Goal: Information Seeking & Learning: Learn about a topic

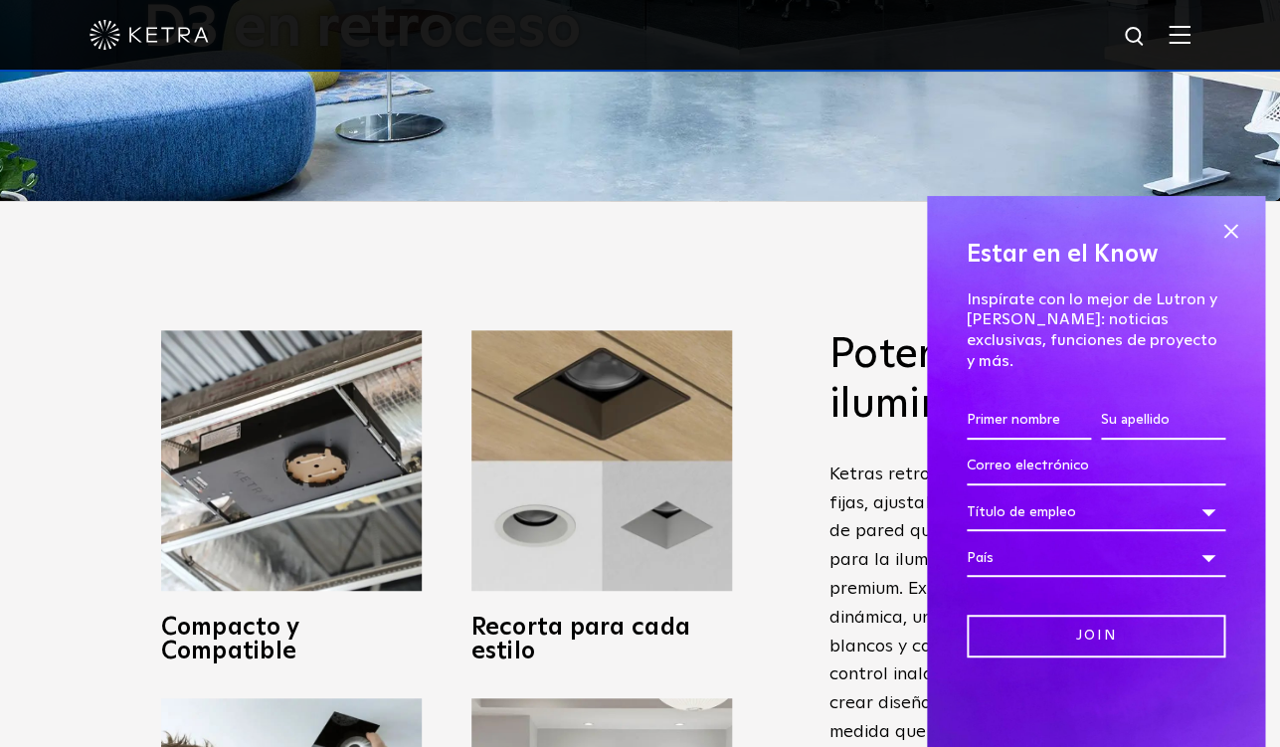
scroll to position [549, 0]
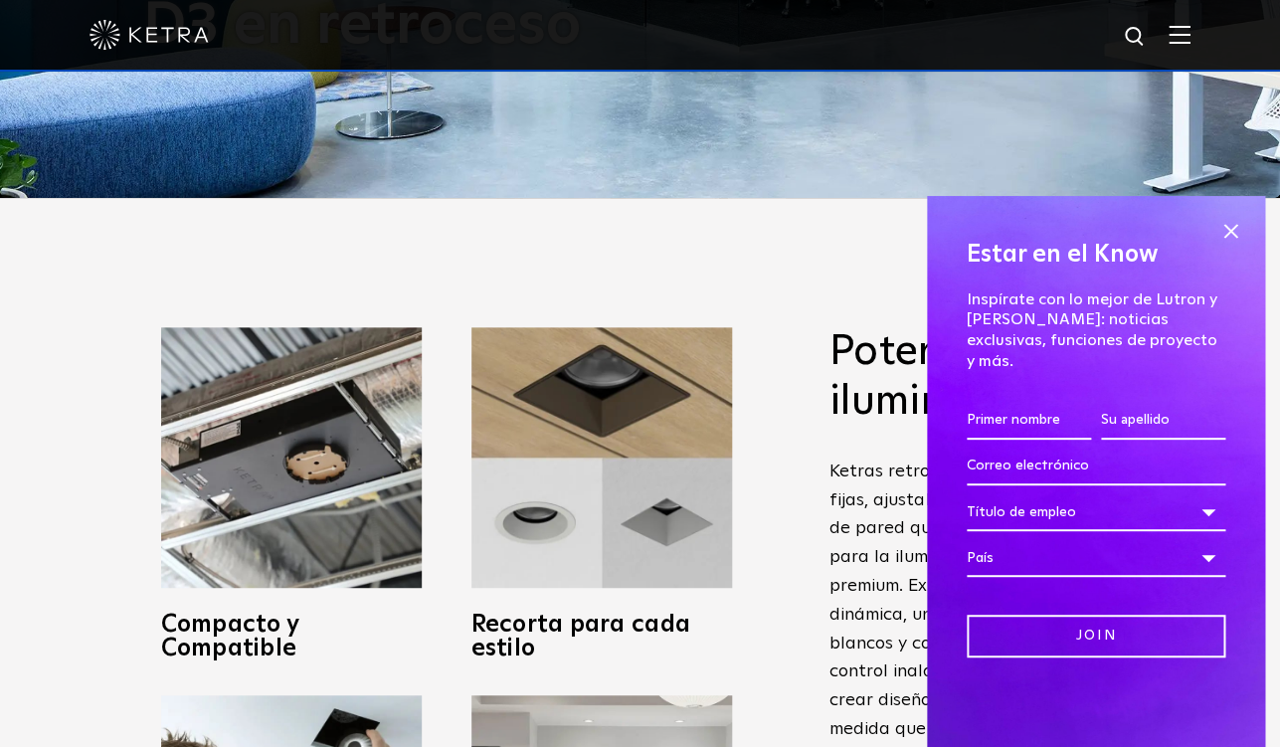
click at [1245, 241] on div "Estar en el Know Inspírate con lo mejor de Lutron y [PERSON_NAME]: noticias exc…" at bounding box center [1096, 471] width 338 height 551
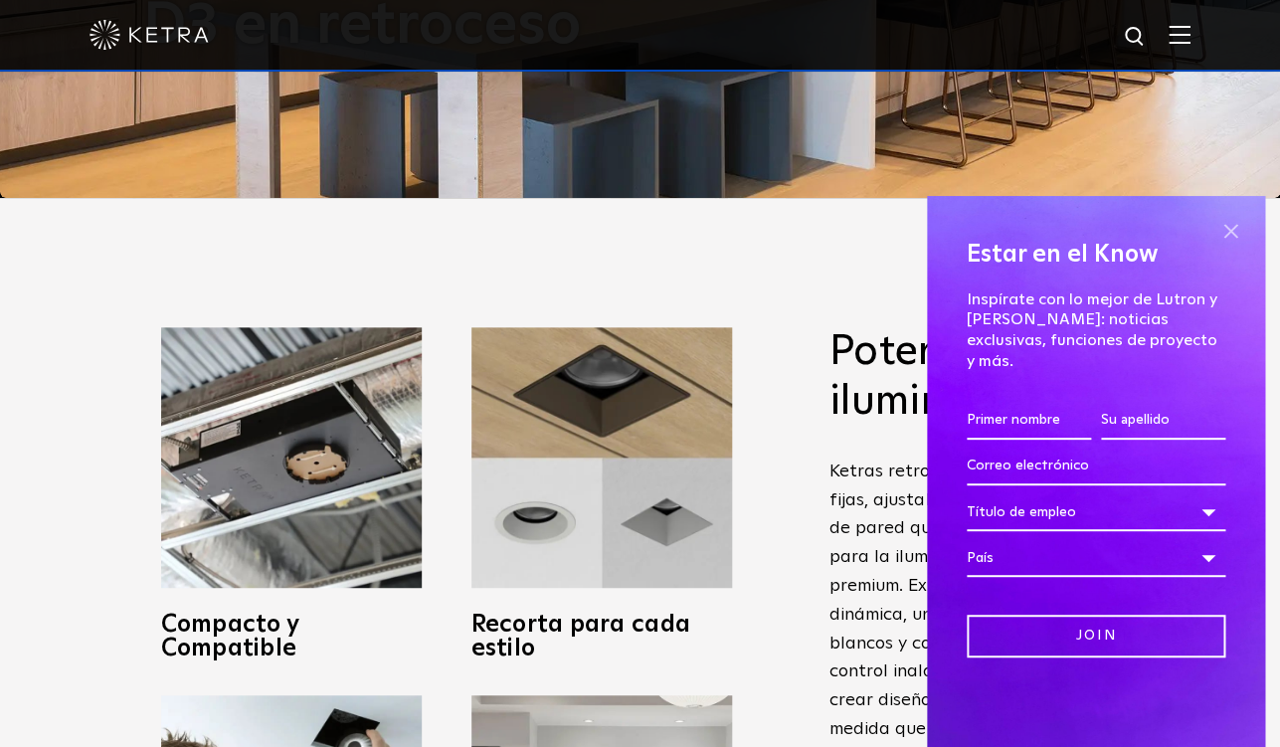
click at [1231, 246] on span at bounding box center [1230, 231] width 30 height 30
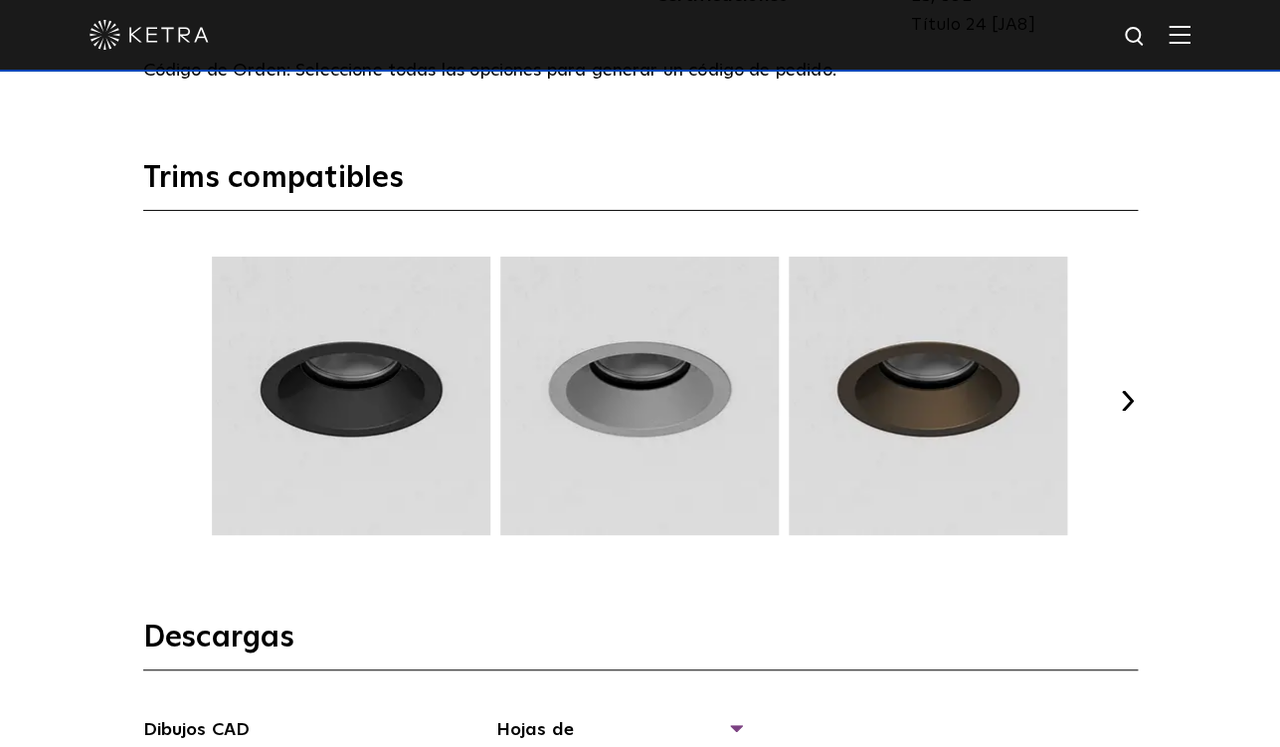
scroll to position [2570, 0]
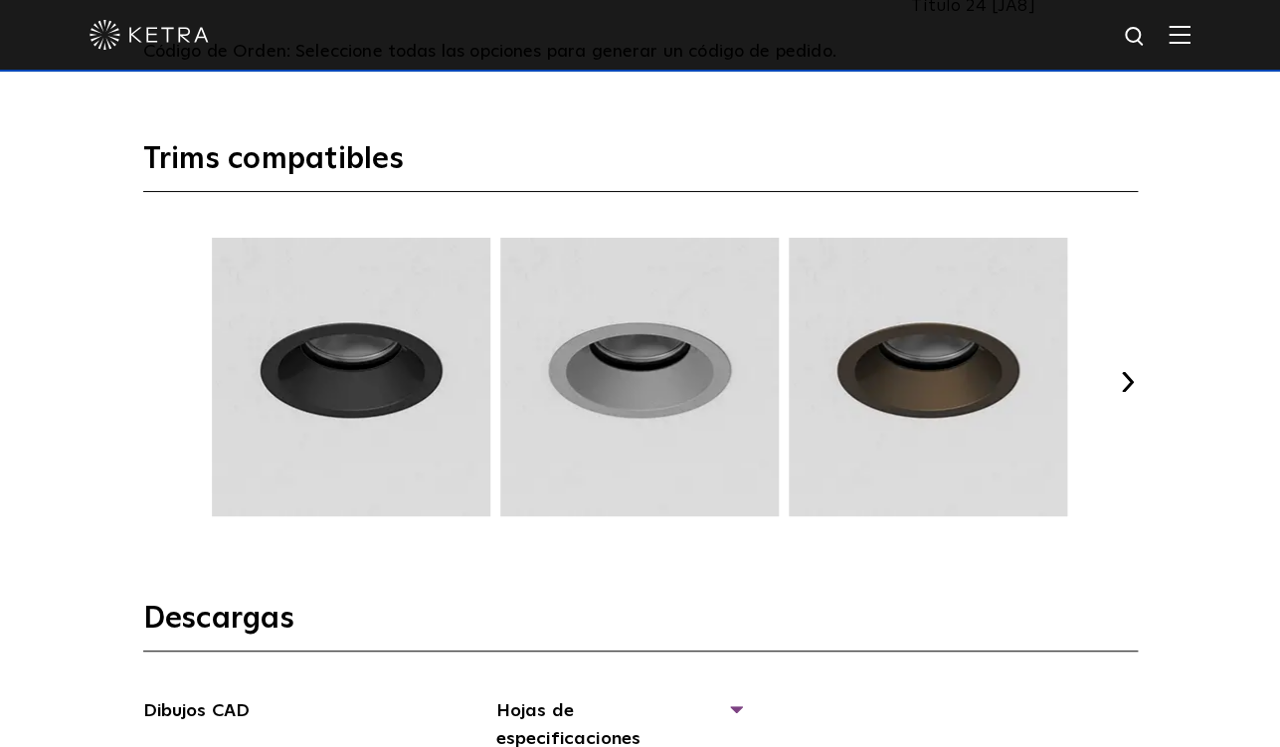
click at [1131, 382] on button "Siguiente" at bounding box center [1128, 382] width 20 height 20
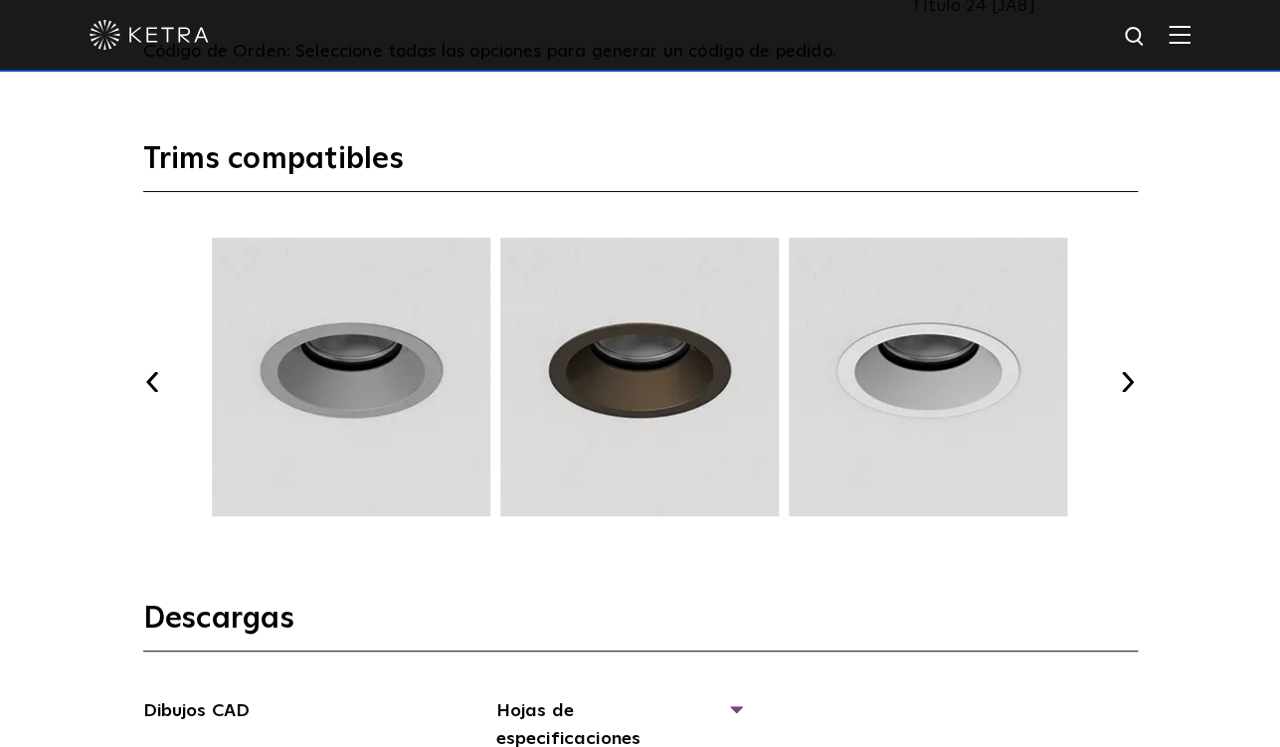
click at [1131, 381] on button "Siguiente" at bounding box center [1128, 382] width 20 height 20
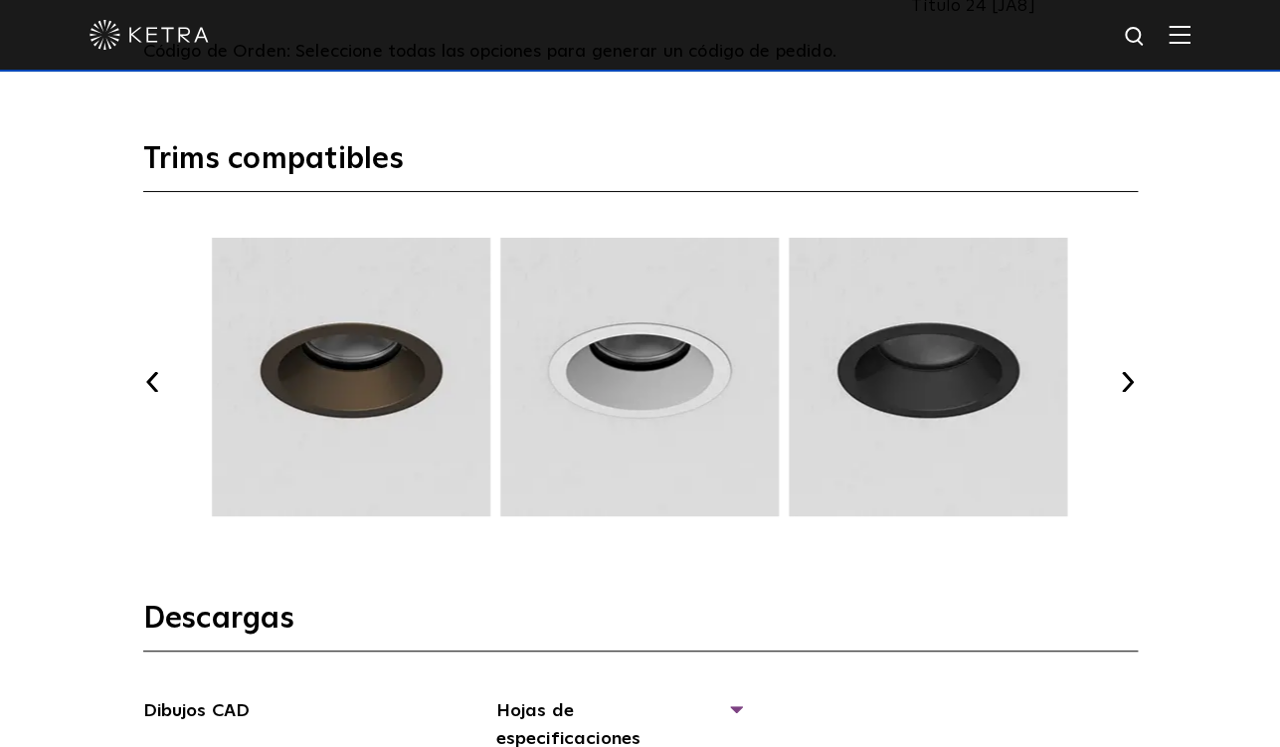
click at [1131, 381] on button "Siguiente" at bounding box center [1128, 382] width 20 height 20
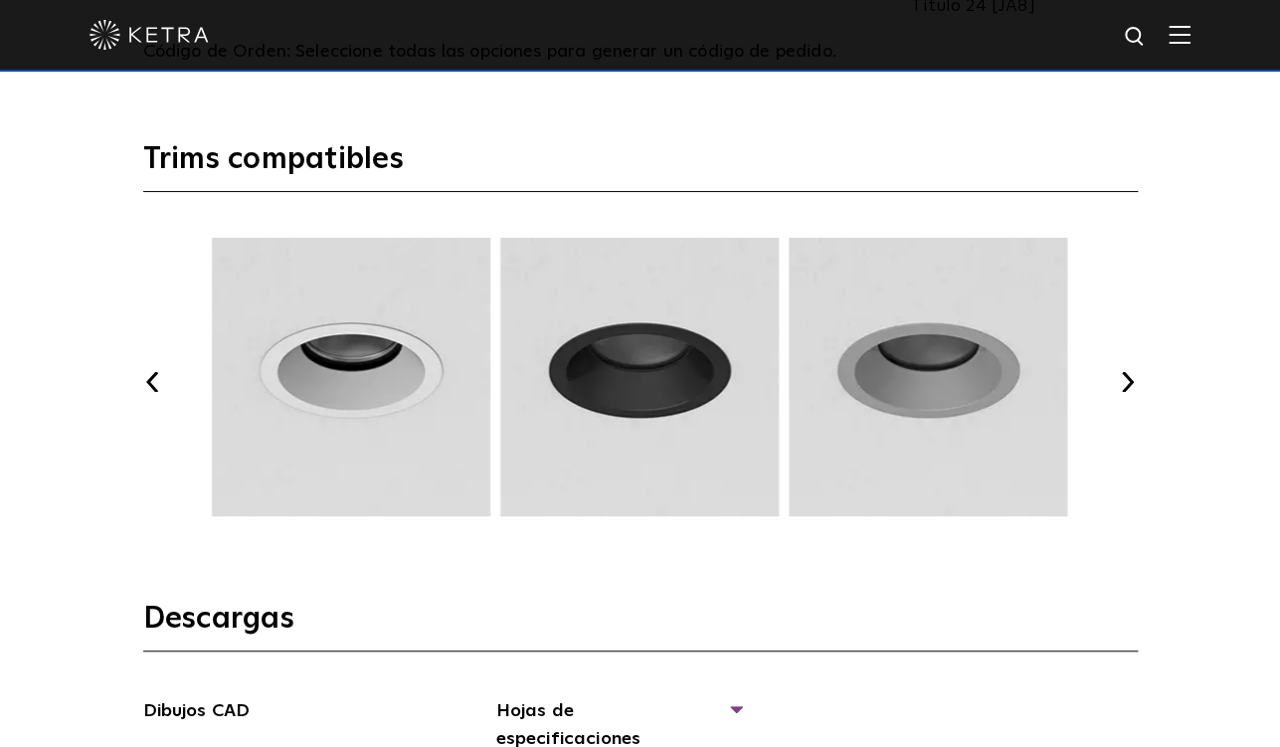
click at [1131, 381] on button "Siguiente" at bounding box center [1128, 382] width 20 height 20
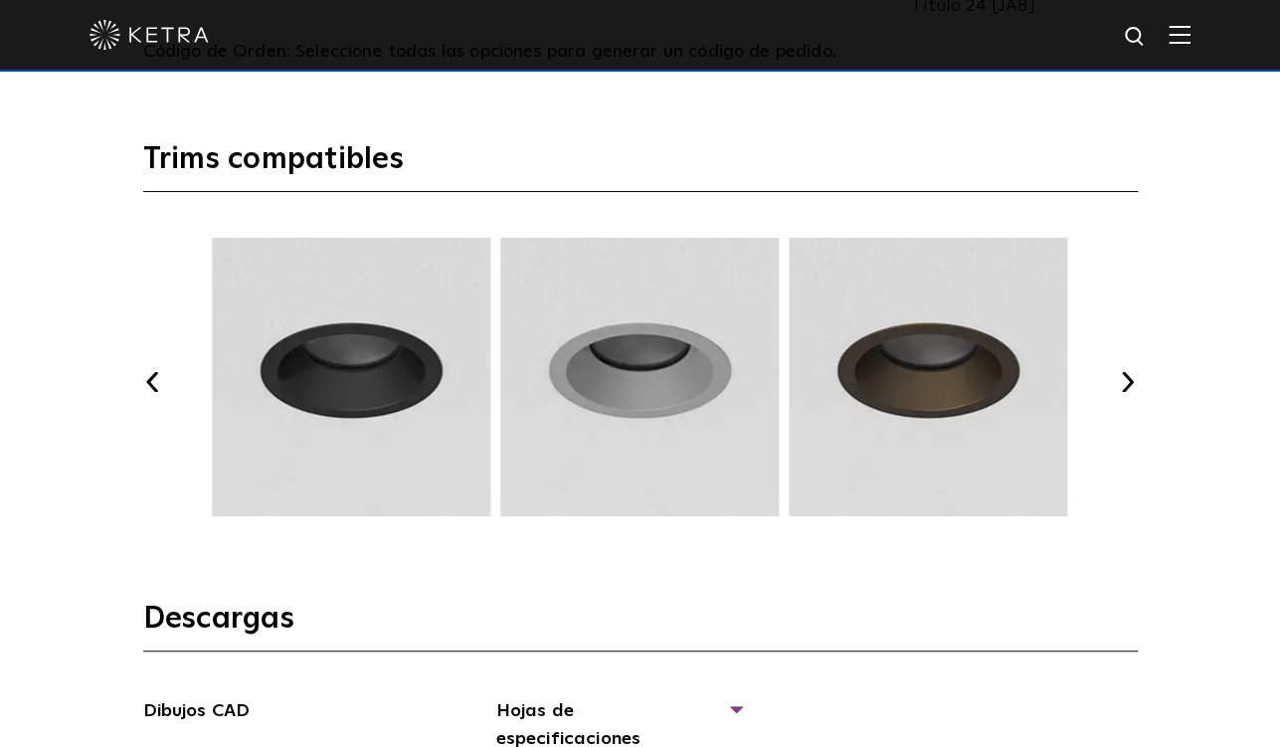
click at [1131, 381] on button "Siguiente" at bounding box center [1128, 382] width 20 height 20
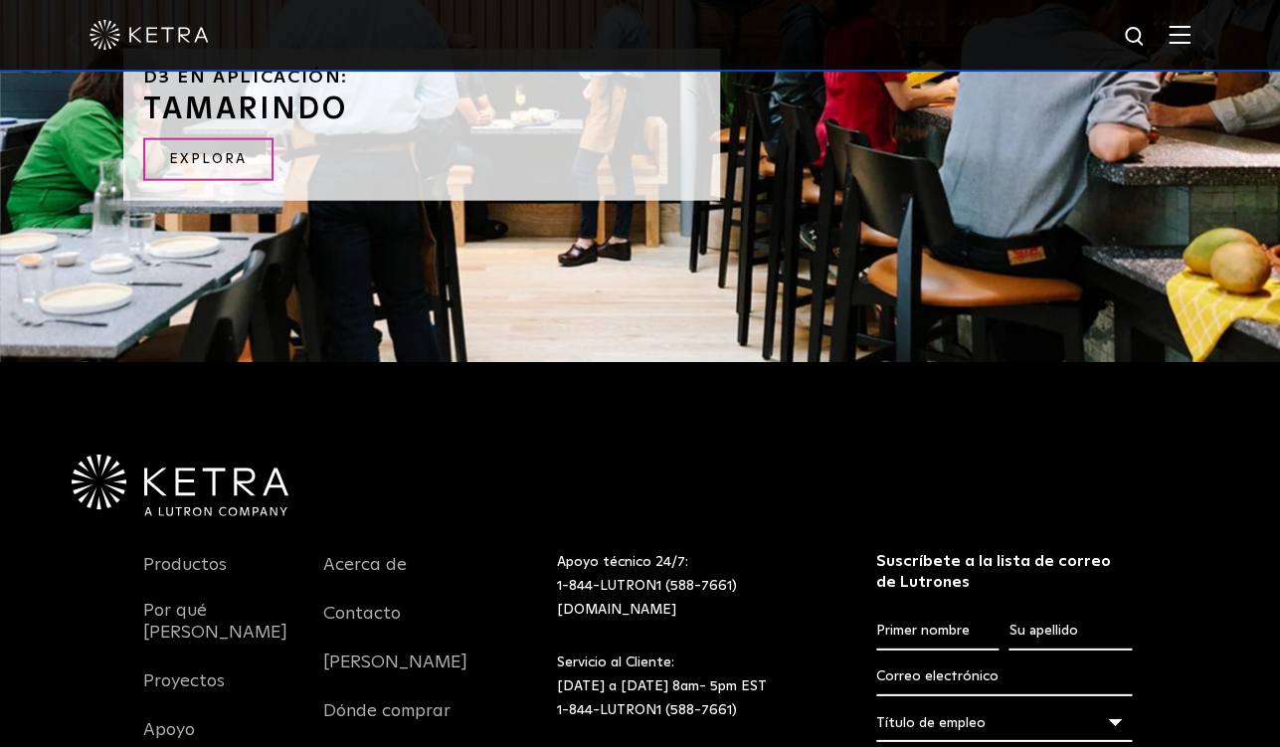
scroll to position [4113, 0]
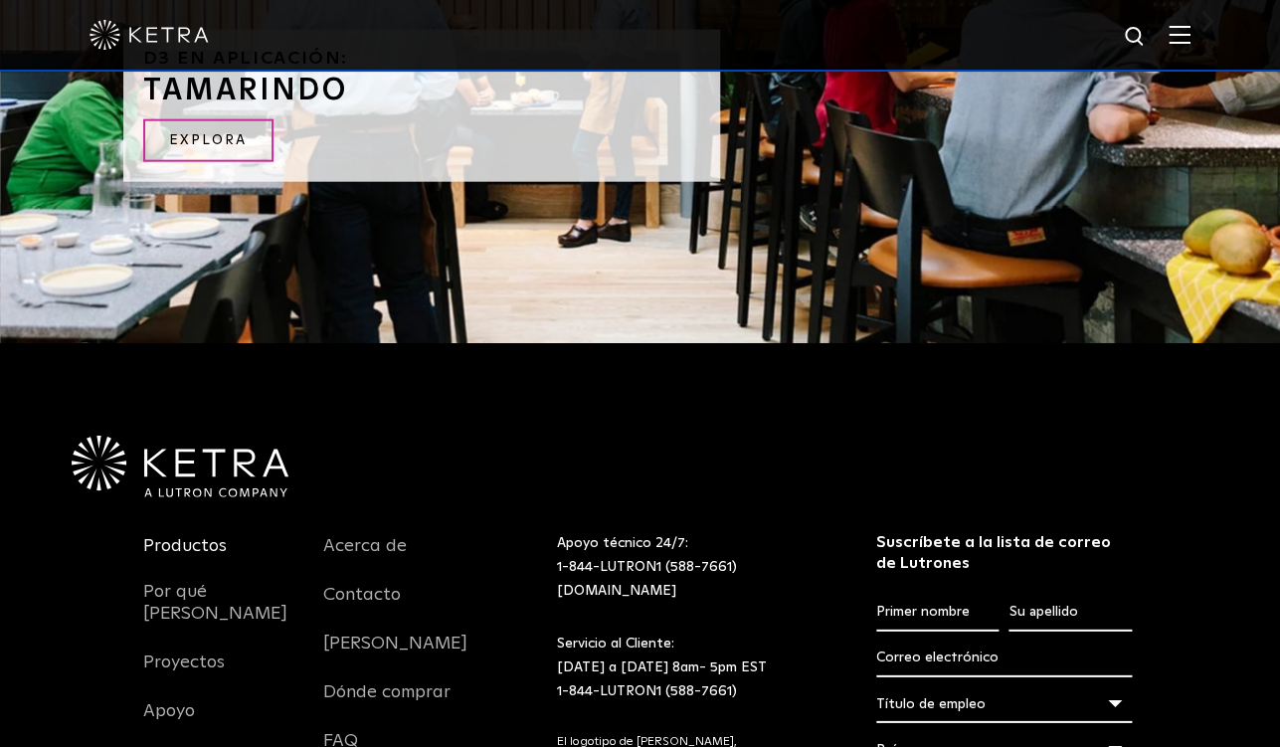
click at [190, 535] on link "Productos" at bounding box center [185, 558] width 84 height 46
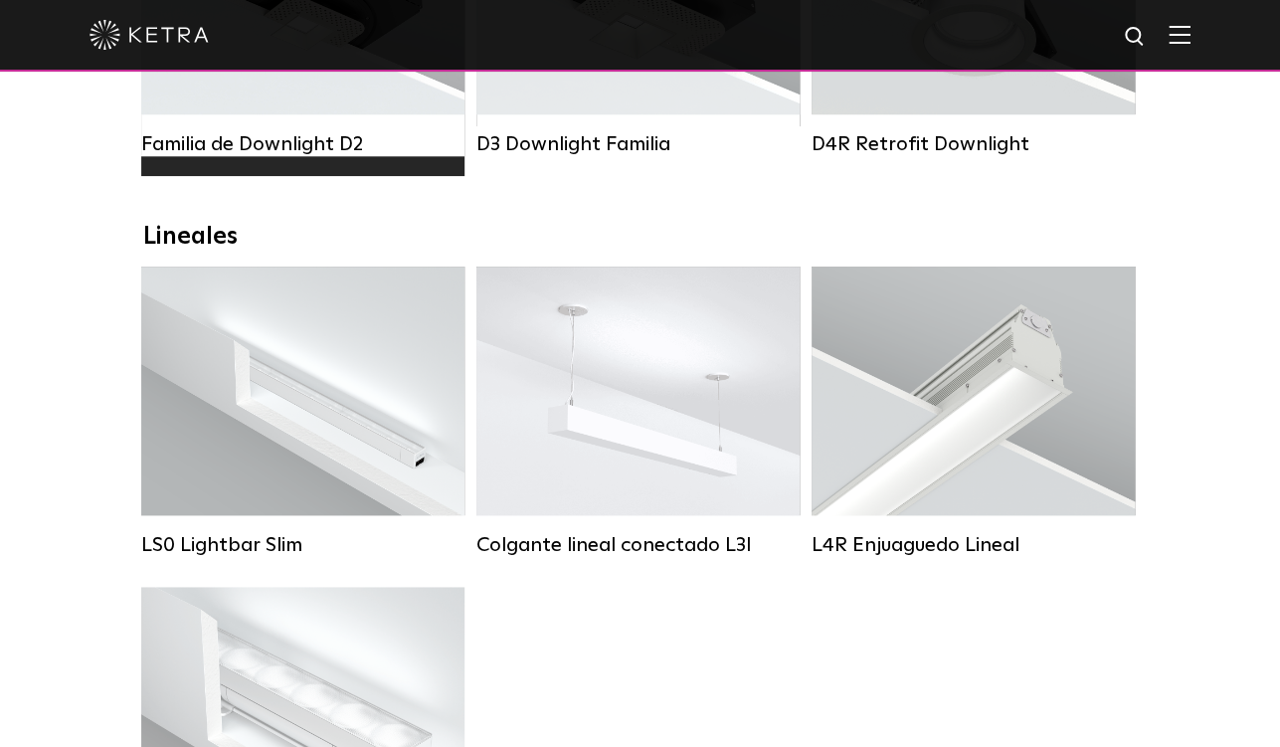
scroll to position [167, 0]
